Goal: Information Seeking & Learning: Find specific page/section

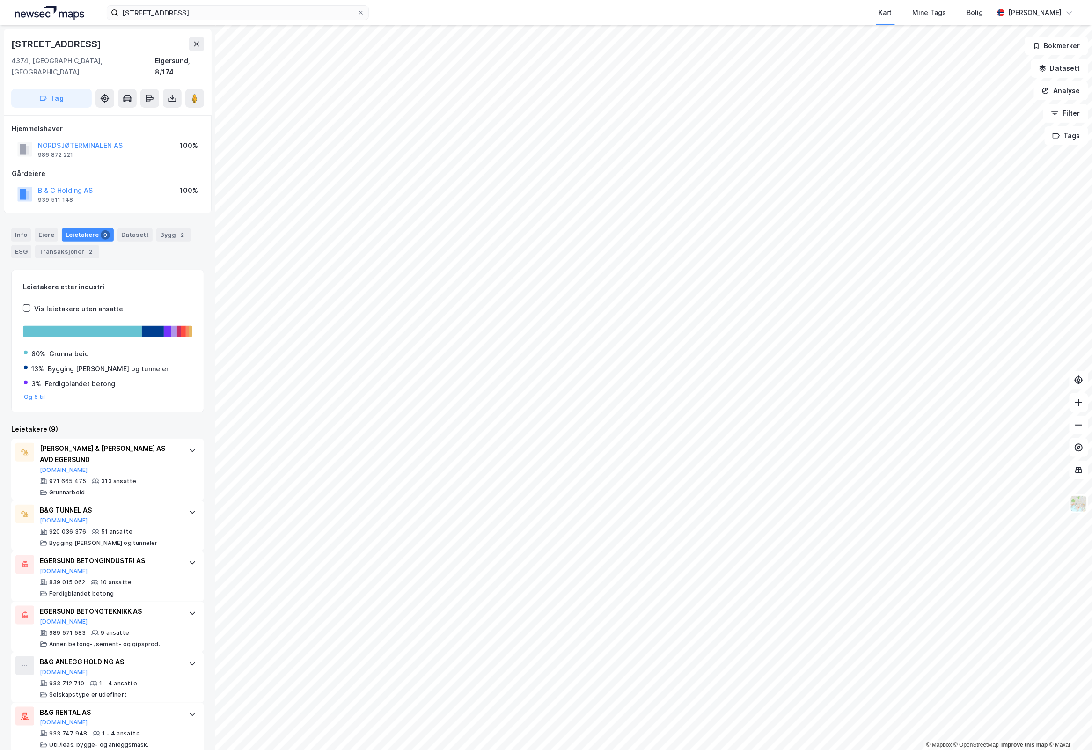
scroll to position [155, 0]
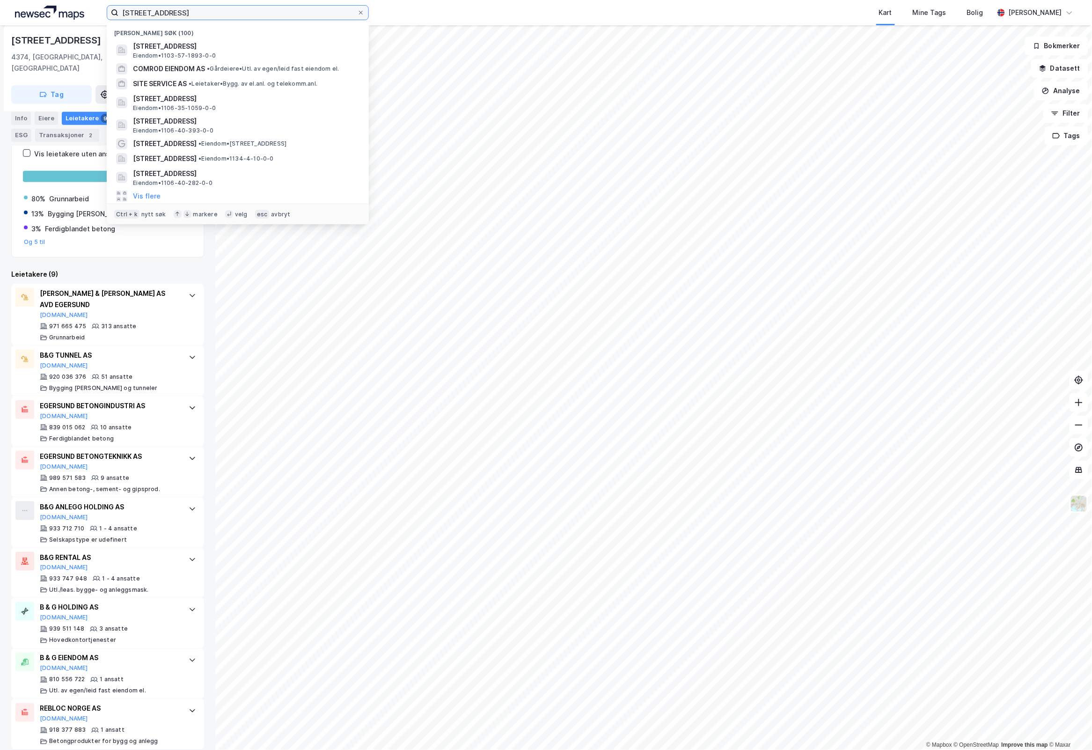
drag, startPoint x: 189, startPoint y: 15, endPoint x: -145, endPoint y: 38, distance: 334.4
click at [0, 38] on html "torgveien 21 Nylige søk (100) [STREET_ADDRESS] • 1103-57-1893-0-0 COMROD EIENDO…" at bounding box center [546, 375] width 1092 height 750
paste input "Heiasvingen 6"
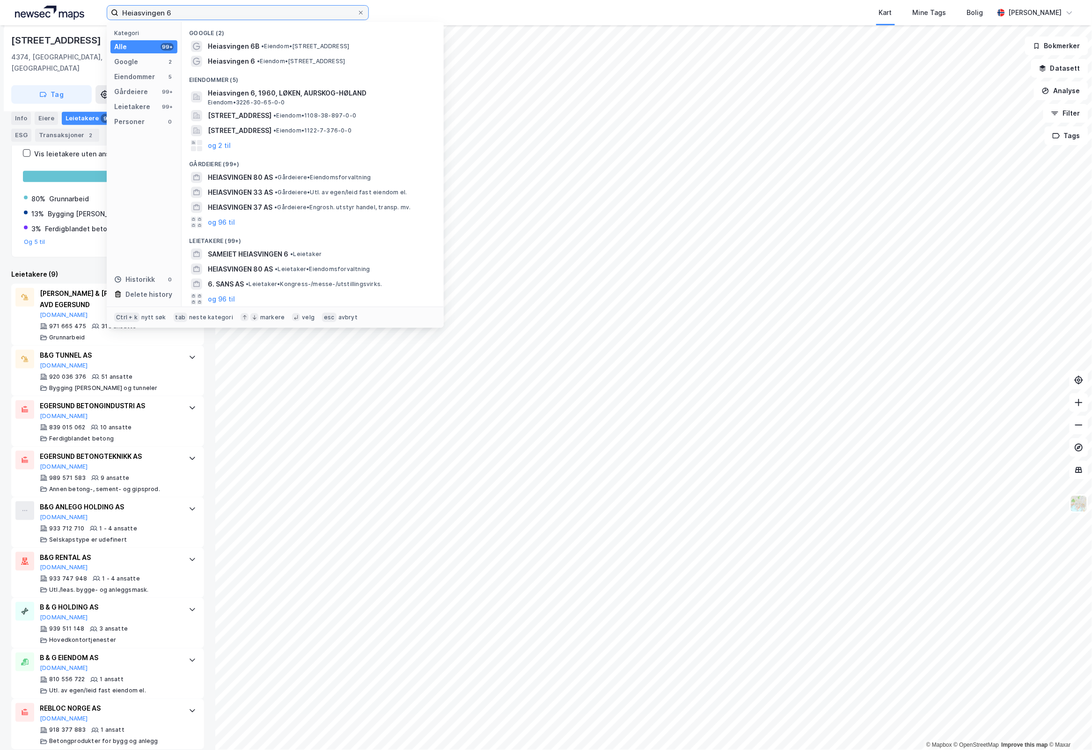
click at [253, 11] on input "Heiasvingen 6" at bounding box center [237, 13] width 239 height 14
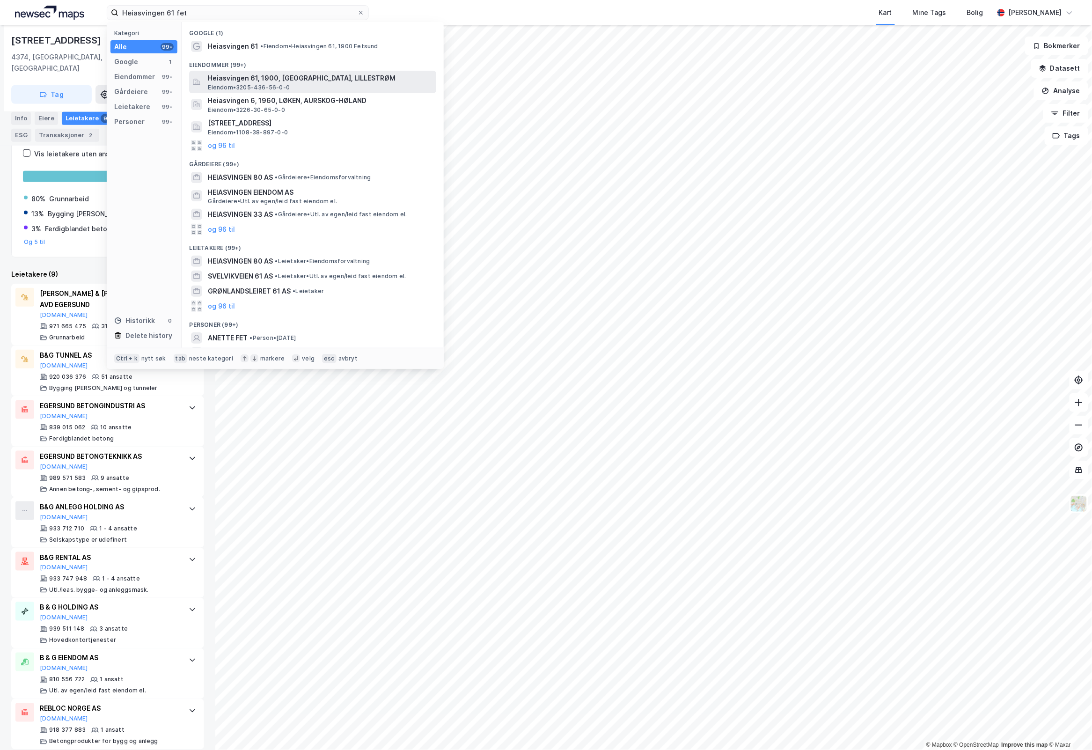
click at [349, 80] on span "Heiasvingen 61, 1900, [GEOGRAPHIC_DATA], LILLESTRØM" at bounding box center [320, 78] width 225 height 11
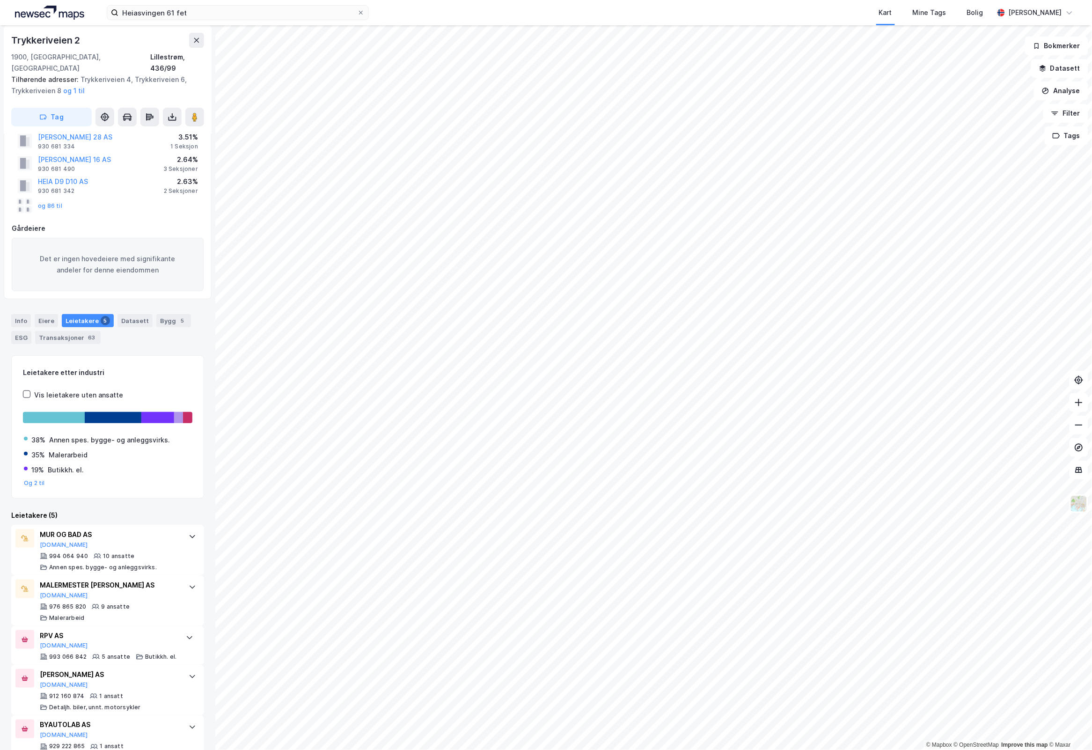
scroll to position [58, 0]
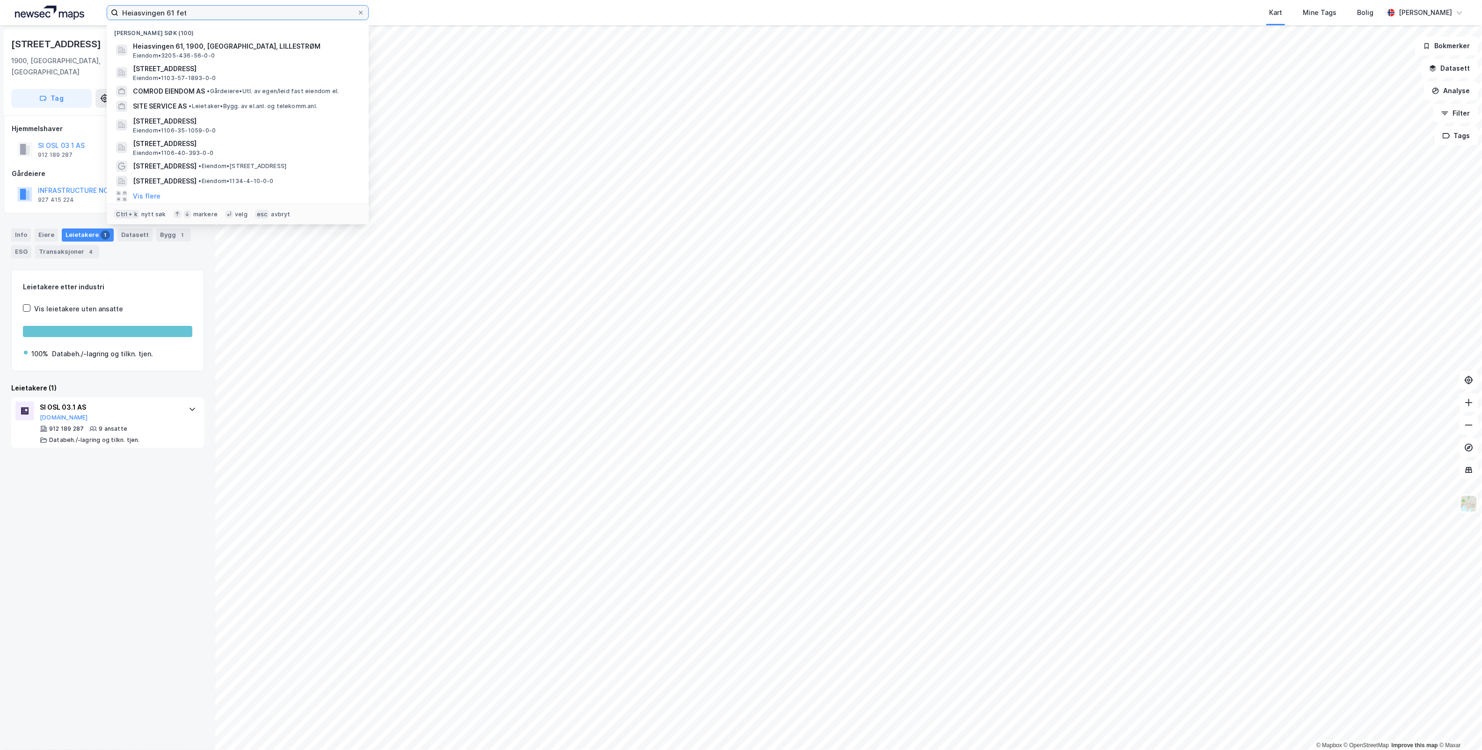
drag, startPoint x: 249, startPoint y: 12, endPoint x: -792, endPoint y: 43, distance: 1041.4
click at [0, 43] on html "Heiasvingen 61 fet [PERSON_NAME] søk (100) Heiasvingen 61, 1900, [GEOGRAPHIC_DA…" at bounding box center [741, 375] width 1482 height 750
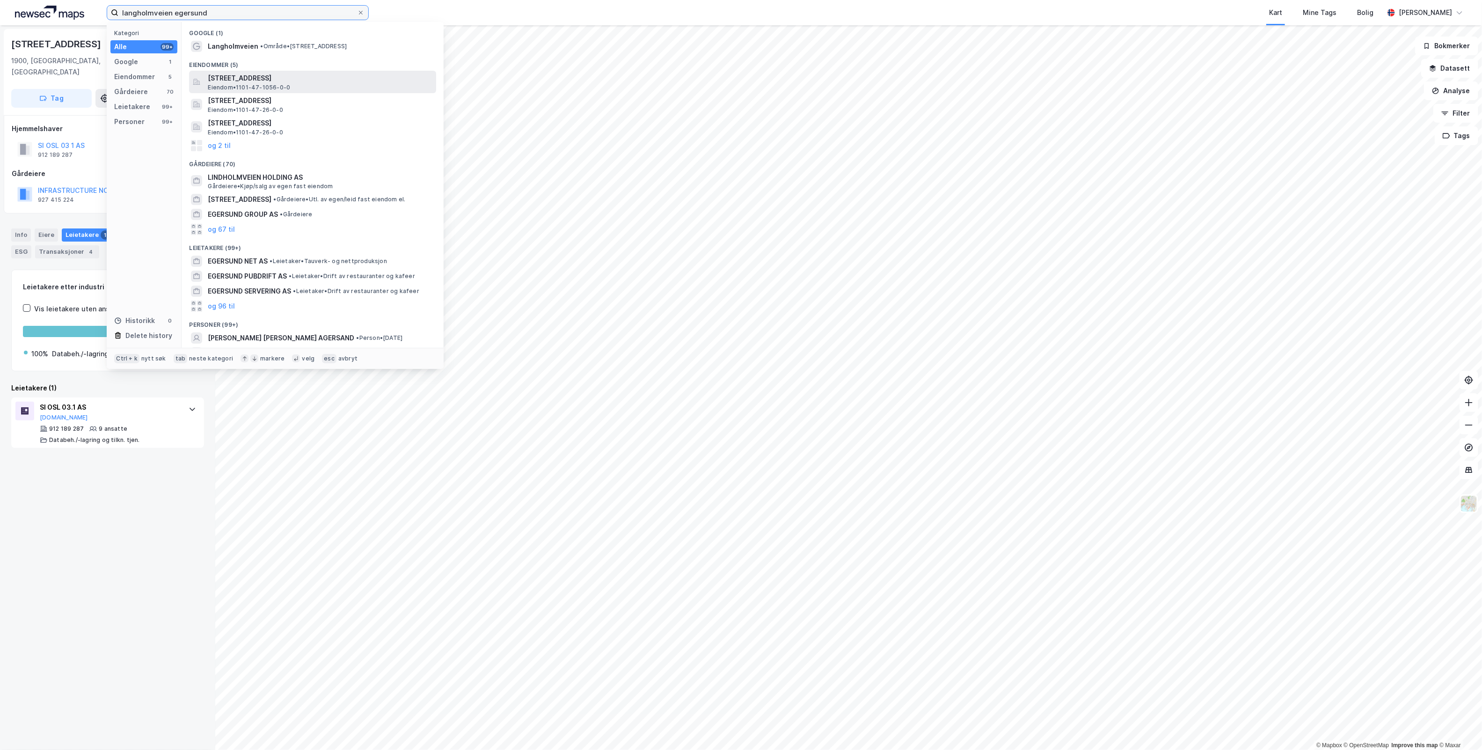
type input "langholmveien egersund"
click at [284, 73] on span "[STREET_ADDRESS]" at bounding box center [320, 78] width 225 height 11
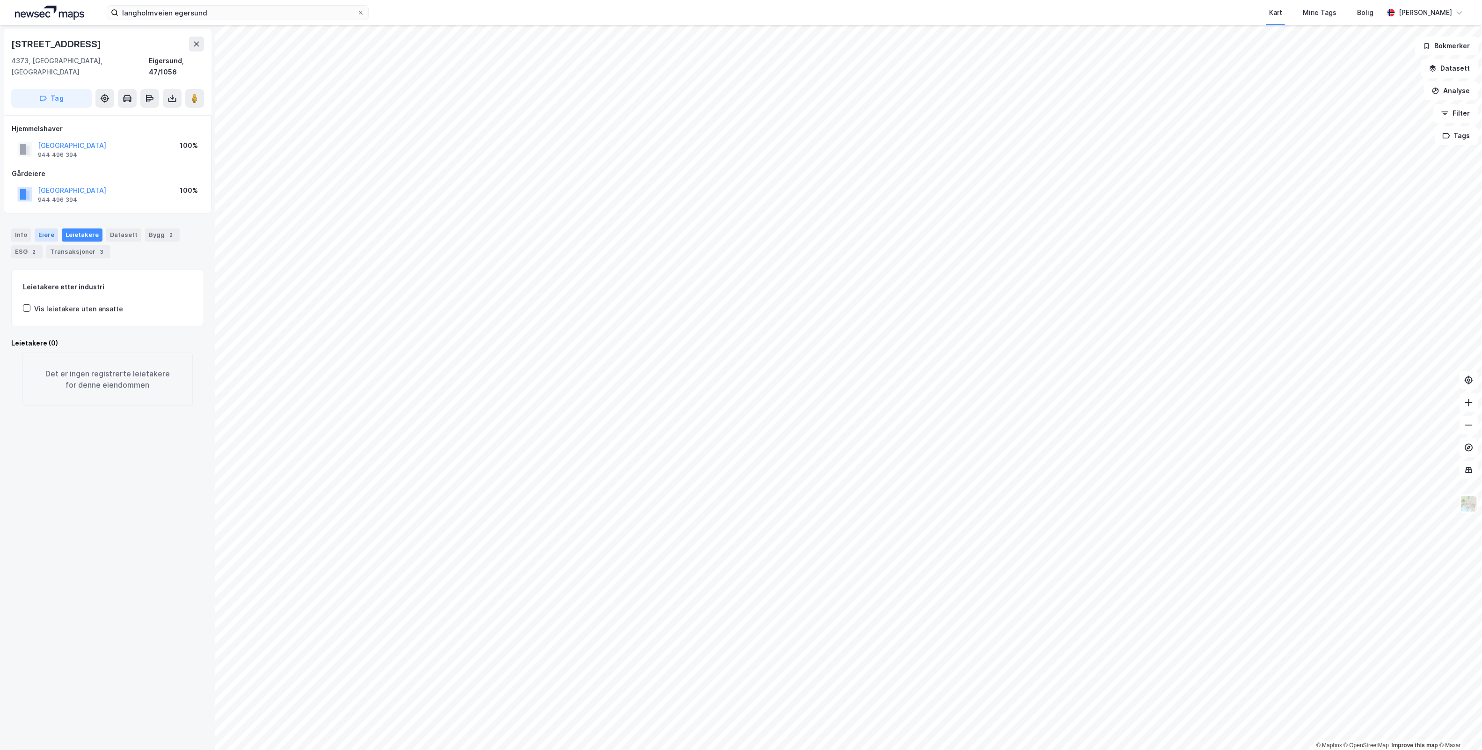
click at [42, 228] on div "Eiere" at bounding box center [46, 234] width 23 height 13
